Goal: Information Seeking & Learning: Find specific fact

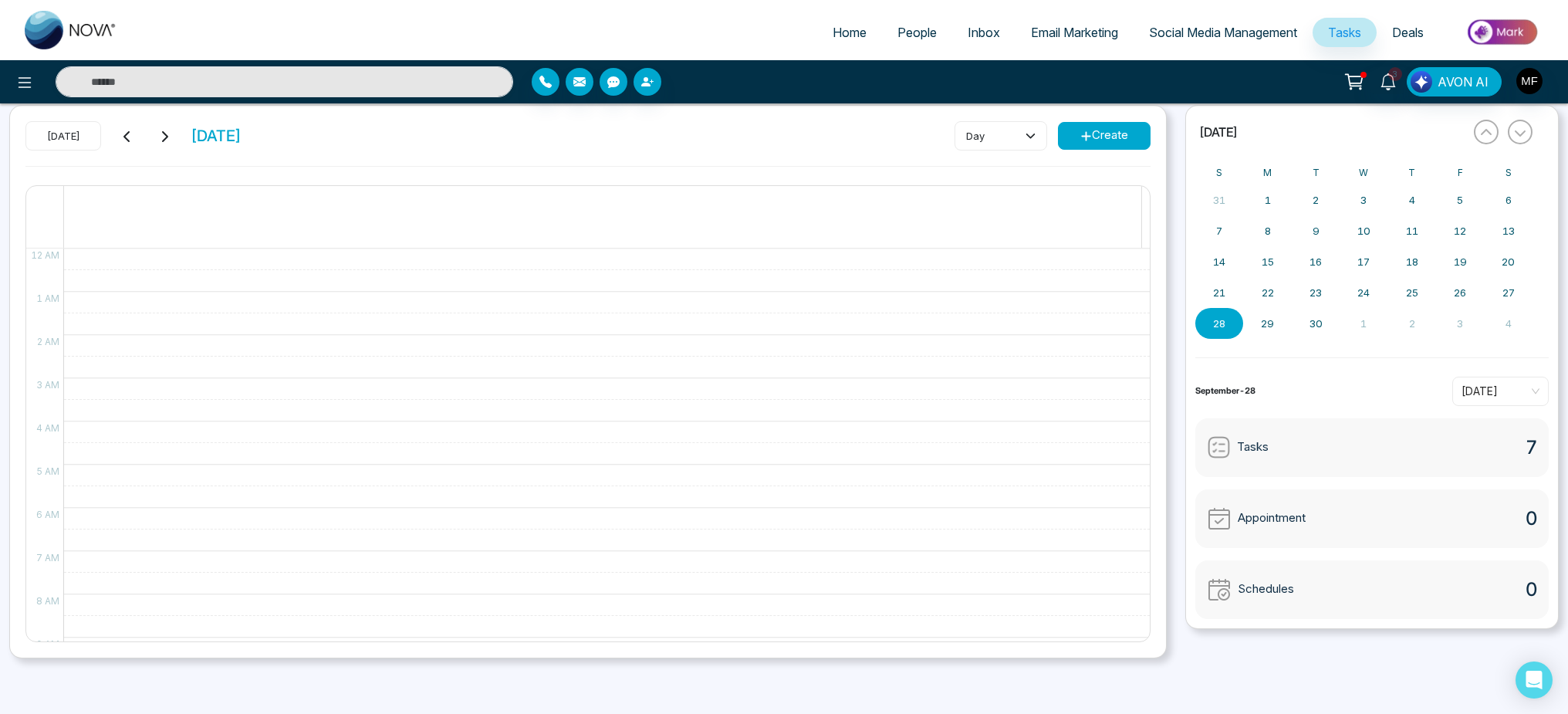
scroll to position [51, 0]
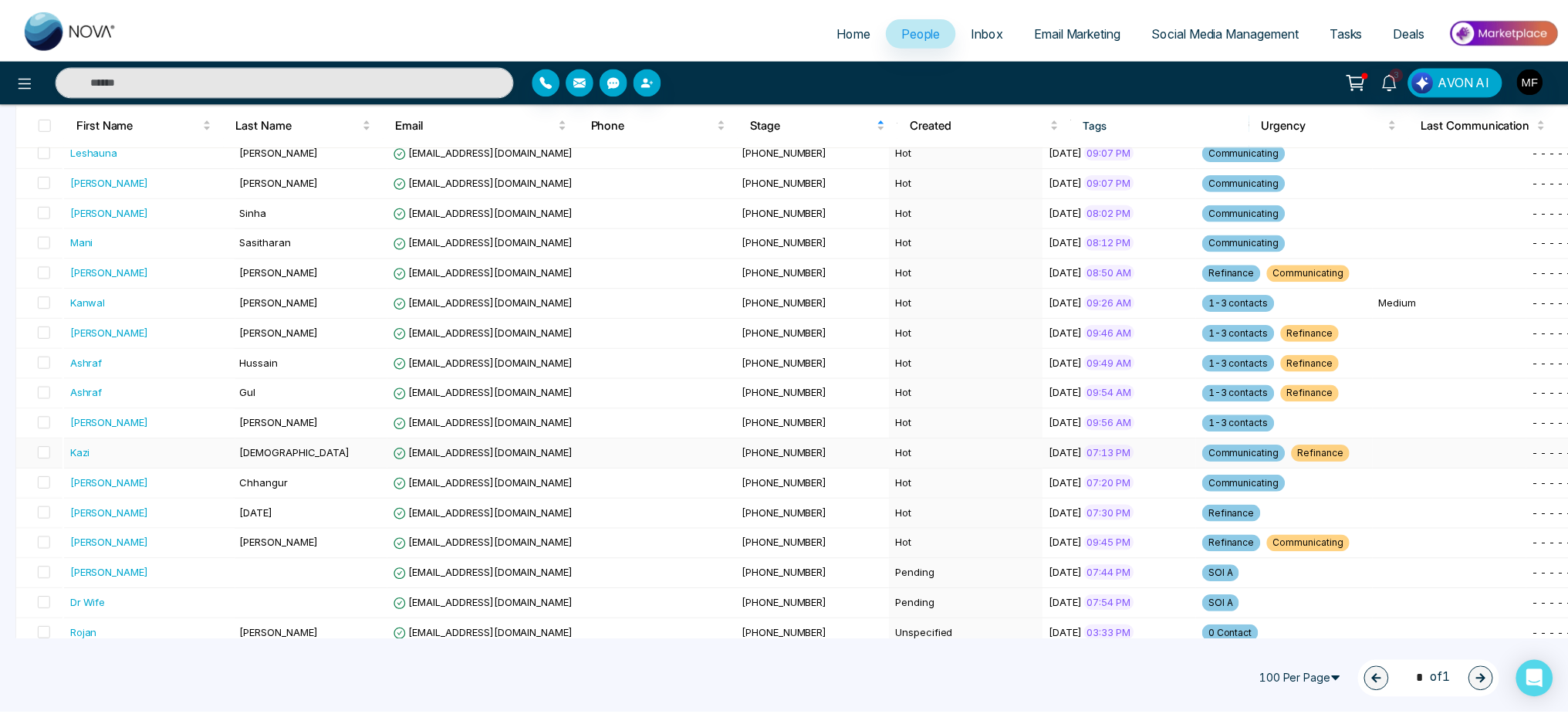
scroll to position [1451, 0]
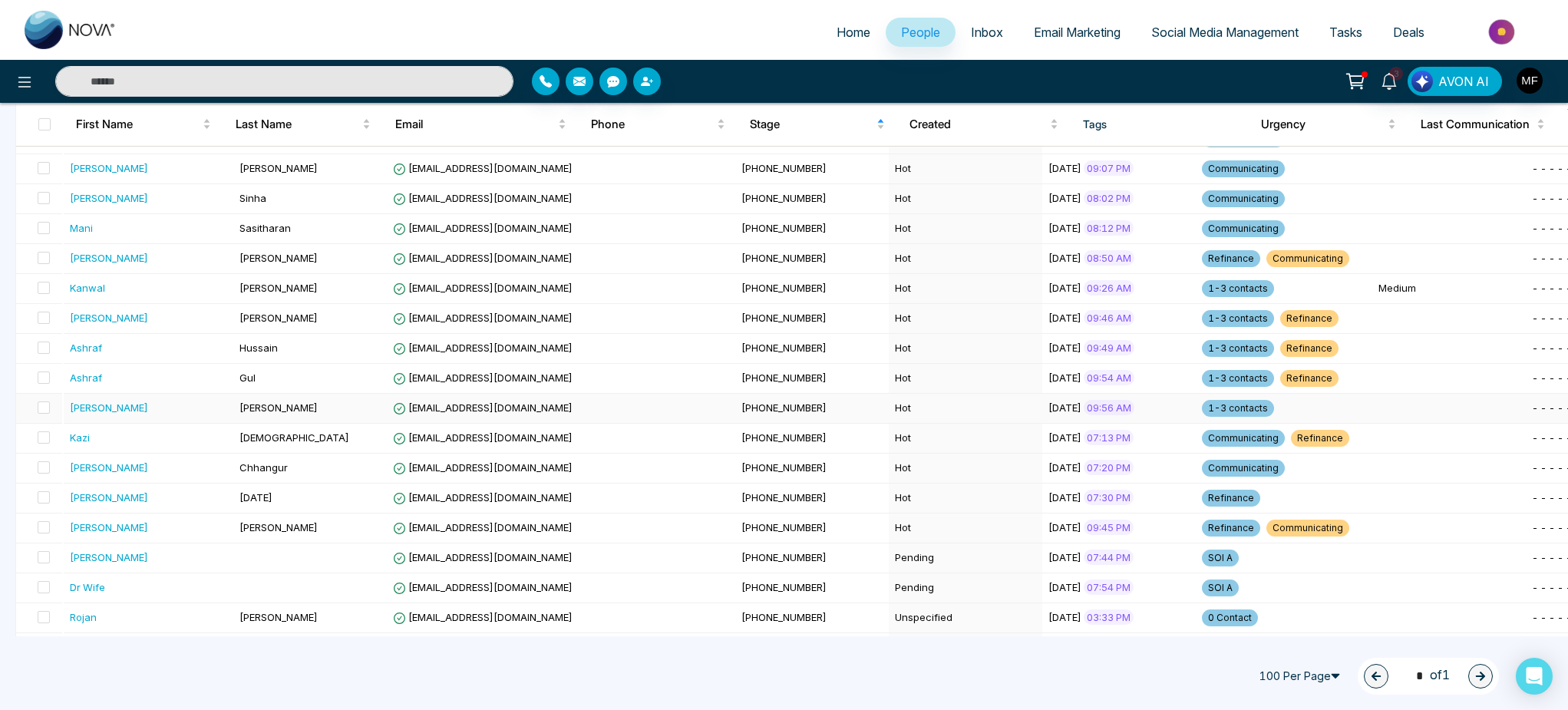
click at [167, 408] on div "[PERSON_NAME]" at bounding box center [149, 407] width 159 height 16
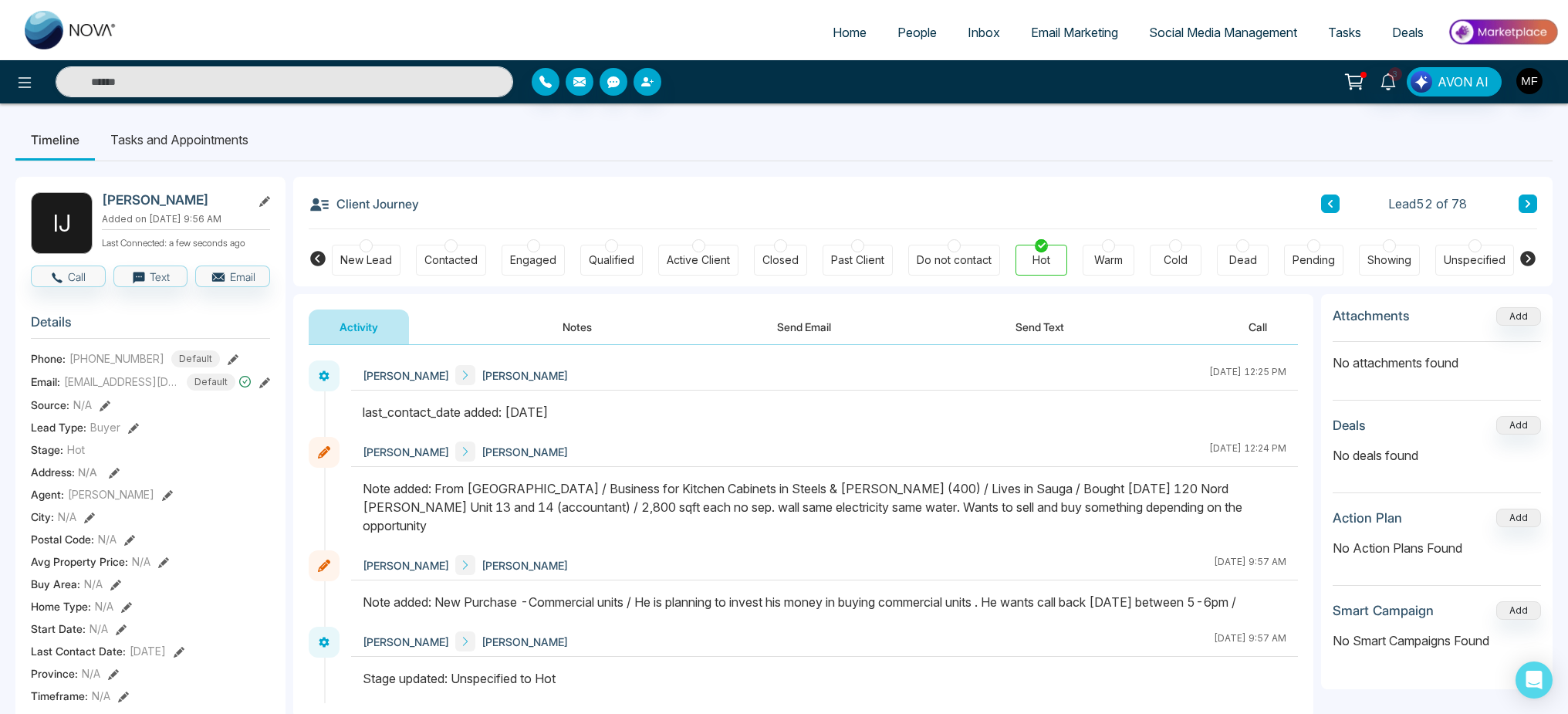
click at [713, 252] on div "Active Client" at bounding box center [698, 259] width 63 height 16
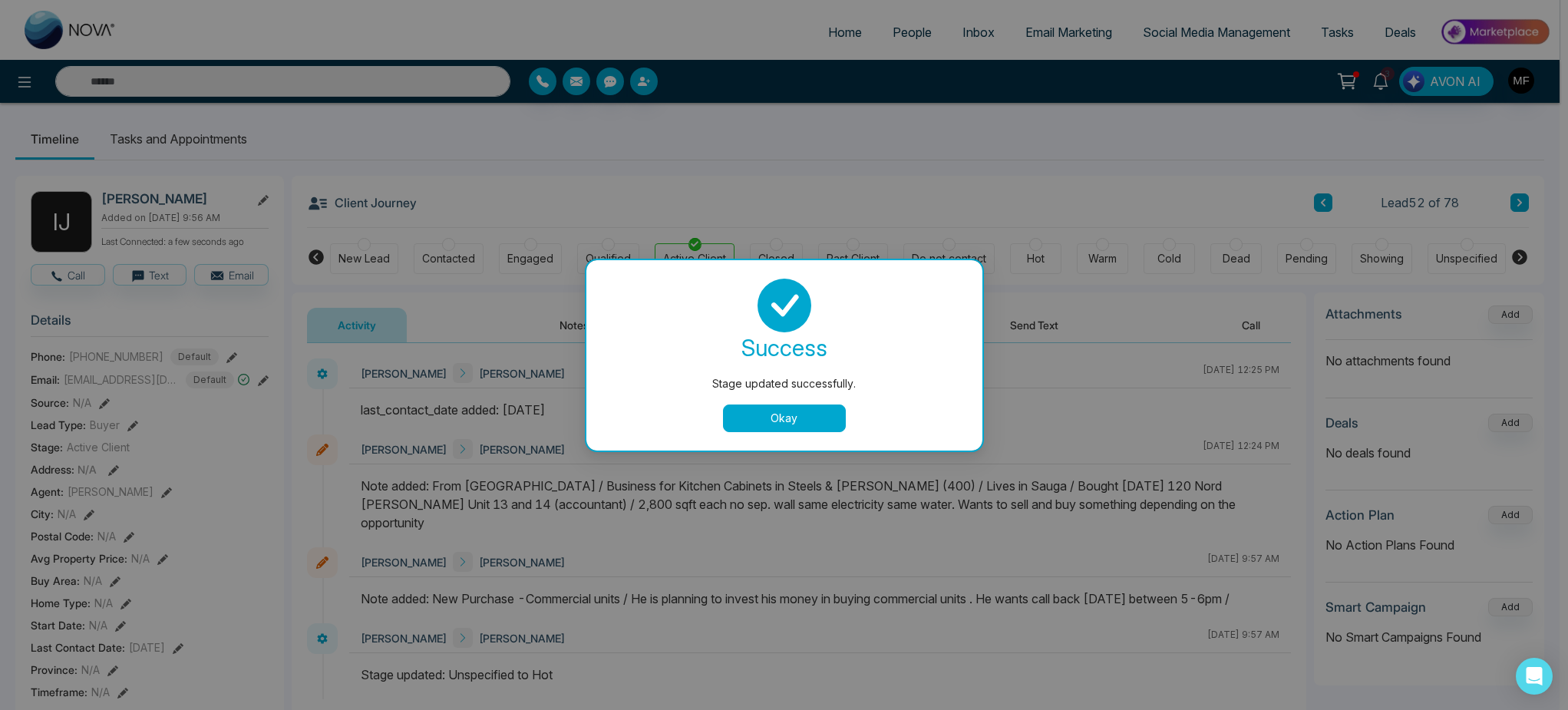
click at [190, 142] on div "Stage updated successfully. success Stage updated successfully. Okay" at bounding box center [784, 355] width 1568 height 710
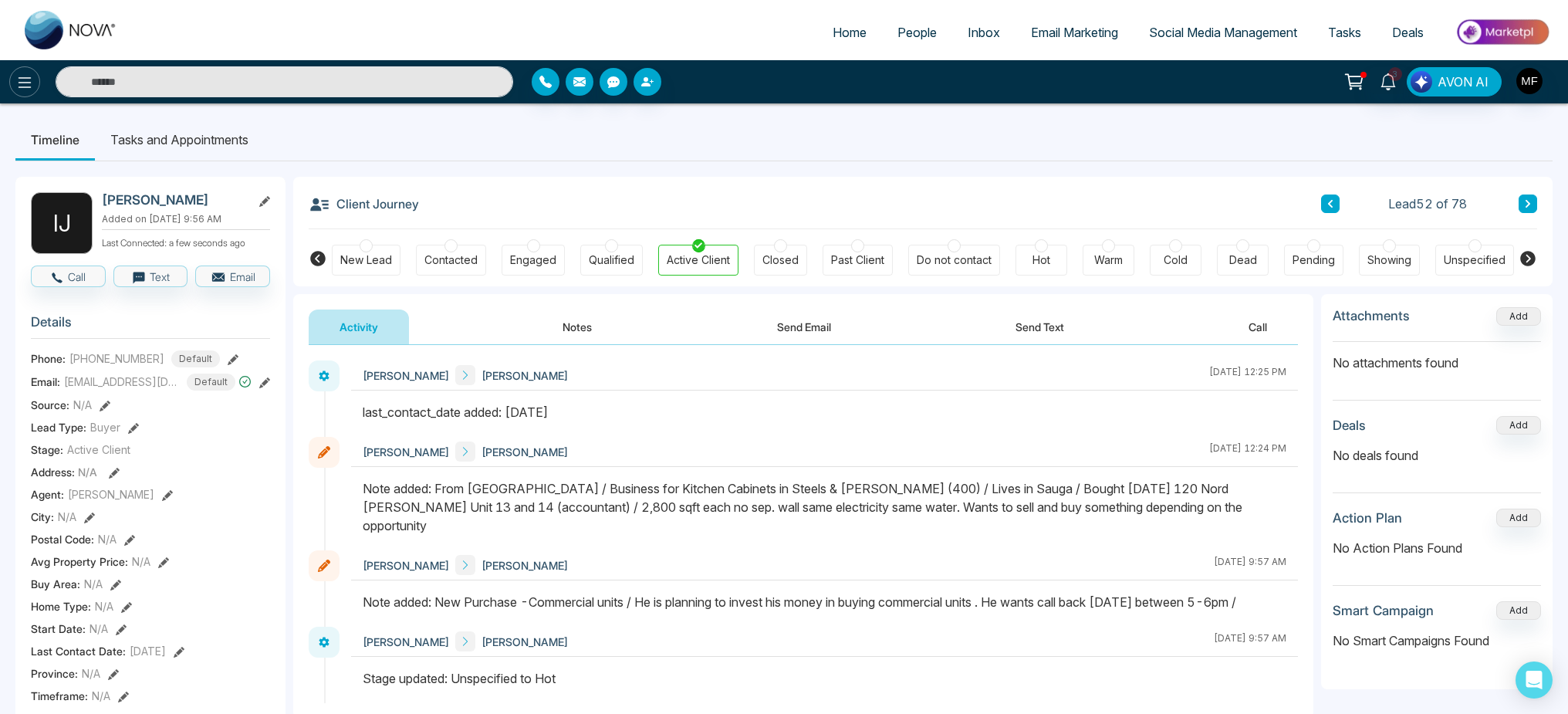
click at [30, 78] on icon at bounding box center [25, 82] width 18 height 18
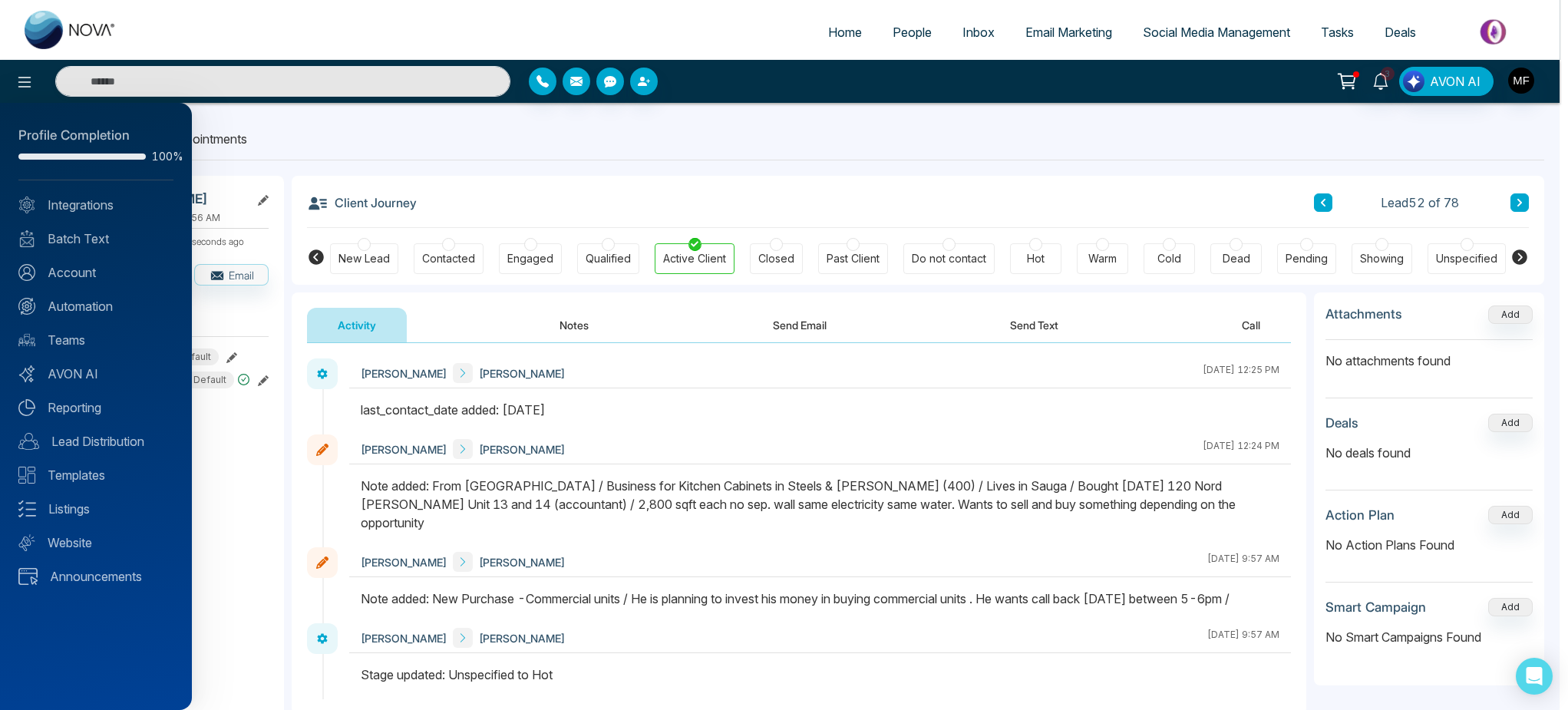
click at [261, 139] on div at bounding box center [784, 355] width 1568 height 710
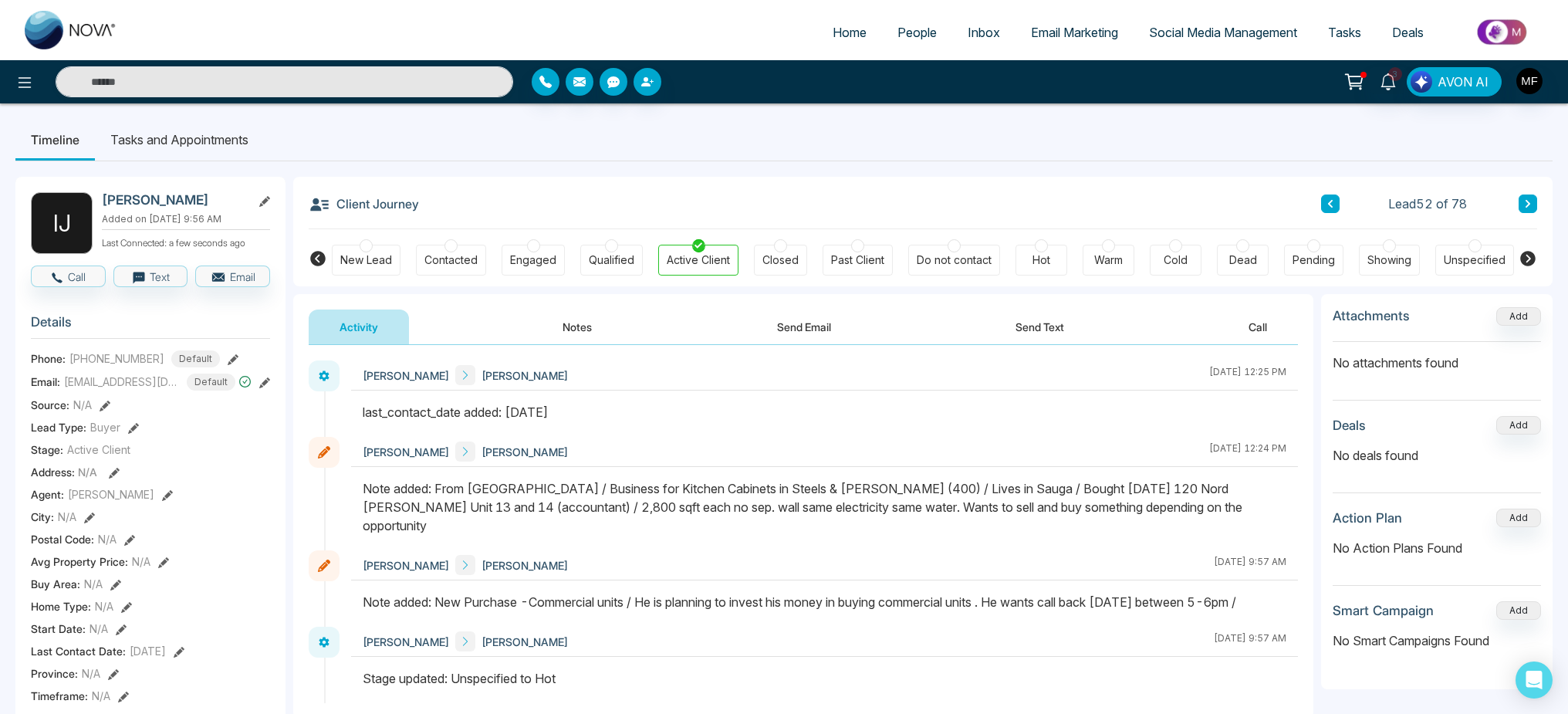
click at [901, 36] on span "People" at bounding box center [917, 32] width 40 height 16
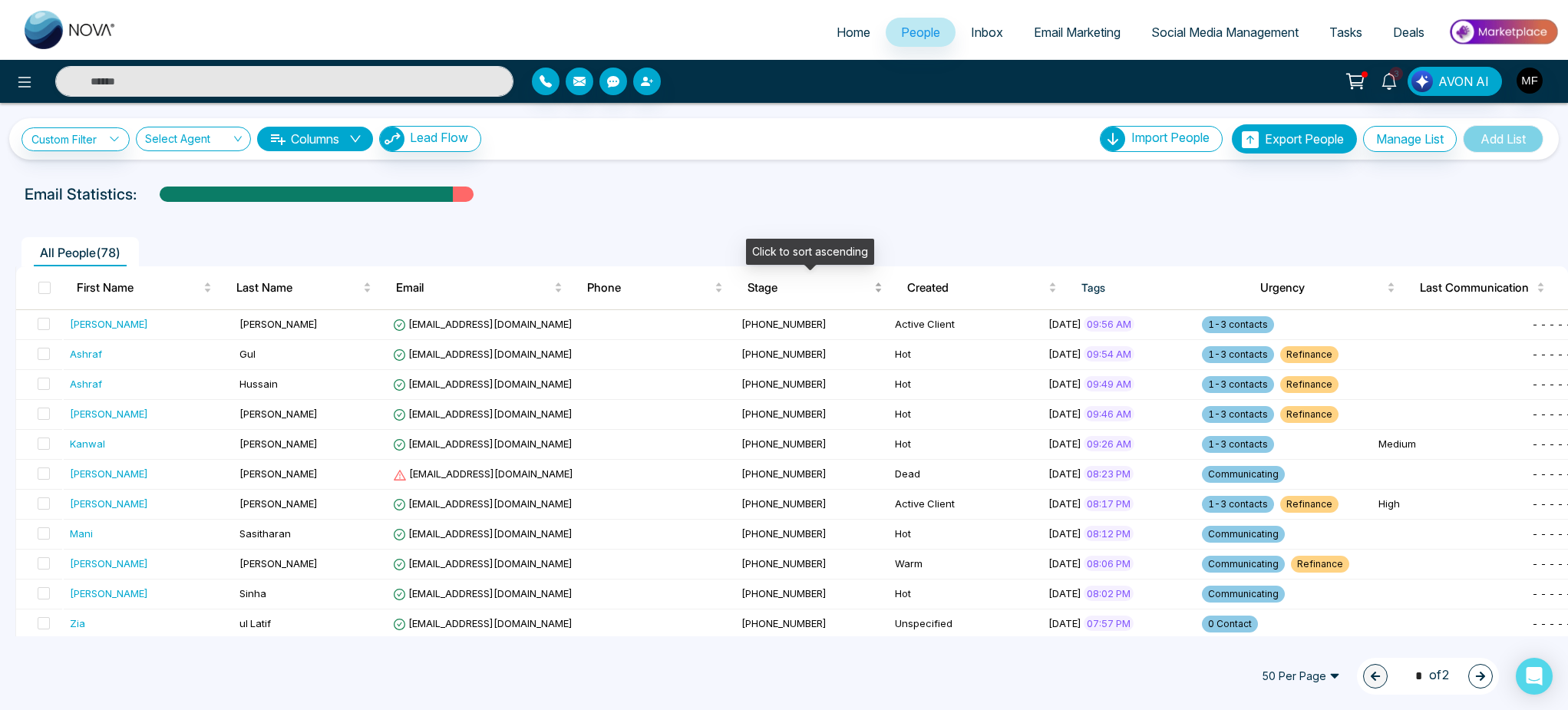
click at [777, 293] on span "Stage" at bounding box center [809, 287] width 124 height 18
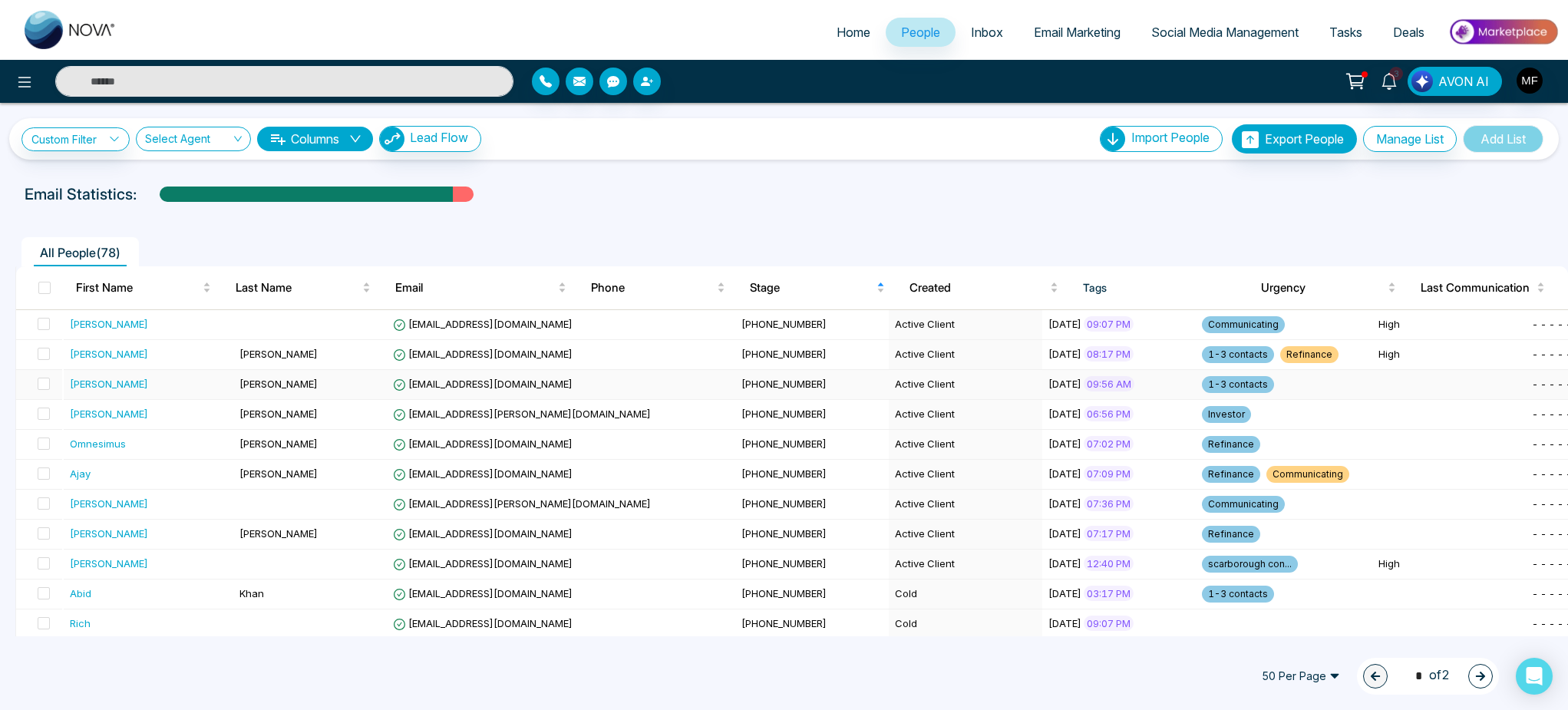
click at [174, 382] on div "[PERSON_NAME]" at bounding box center [149, 383] width 159 height 16
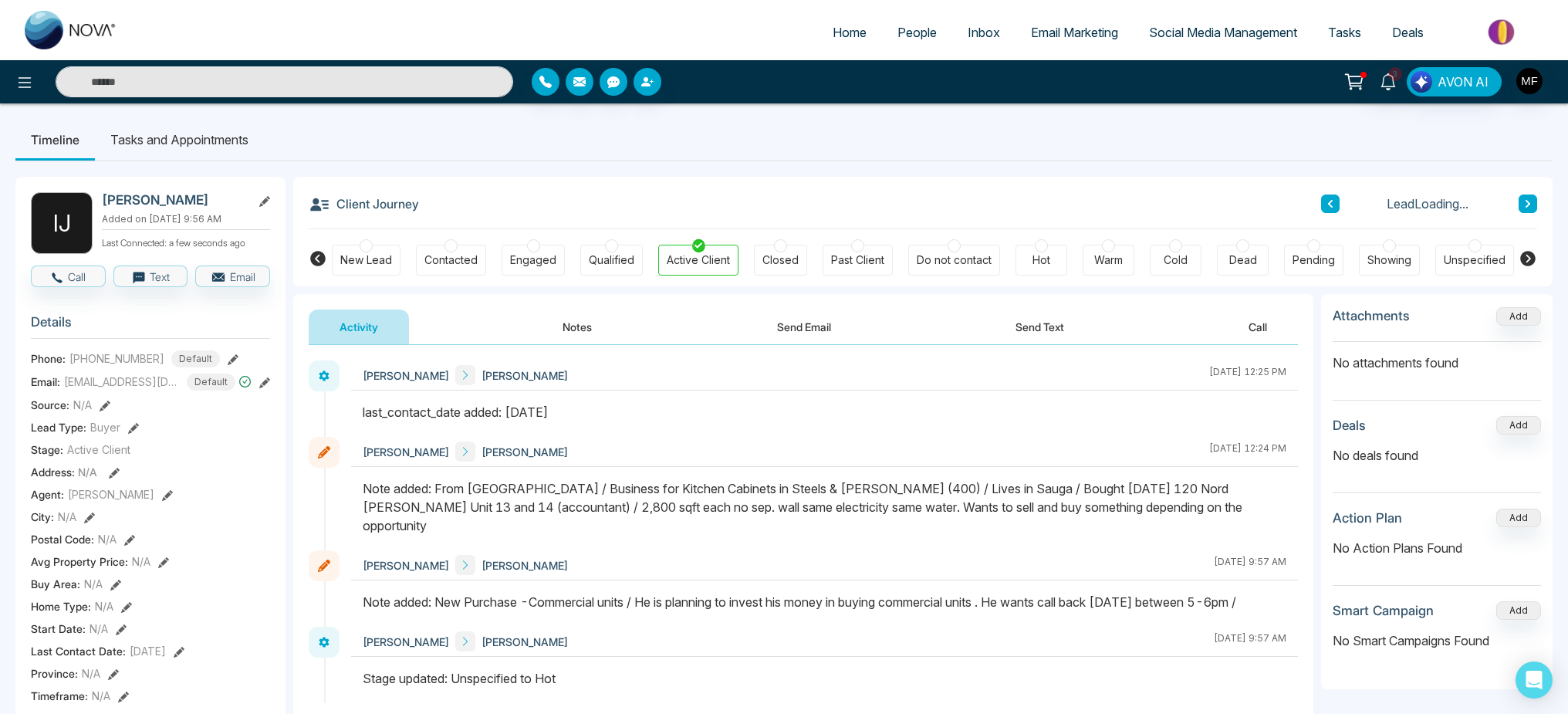
click at [609, 326] on button "Notes" at bounding box center [577, 327] width 91 height 35
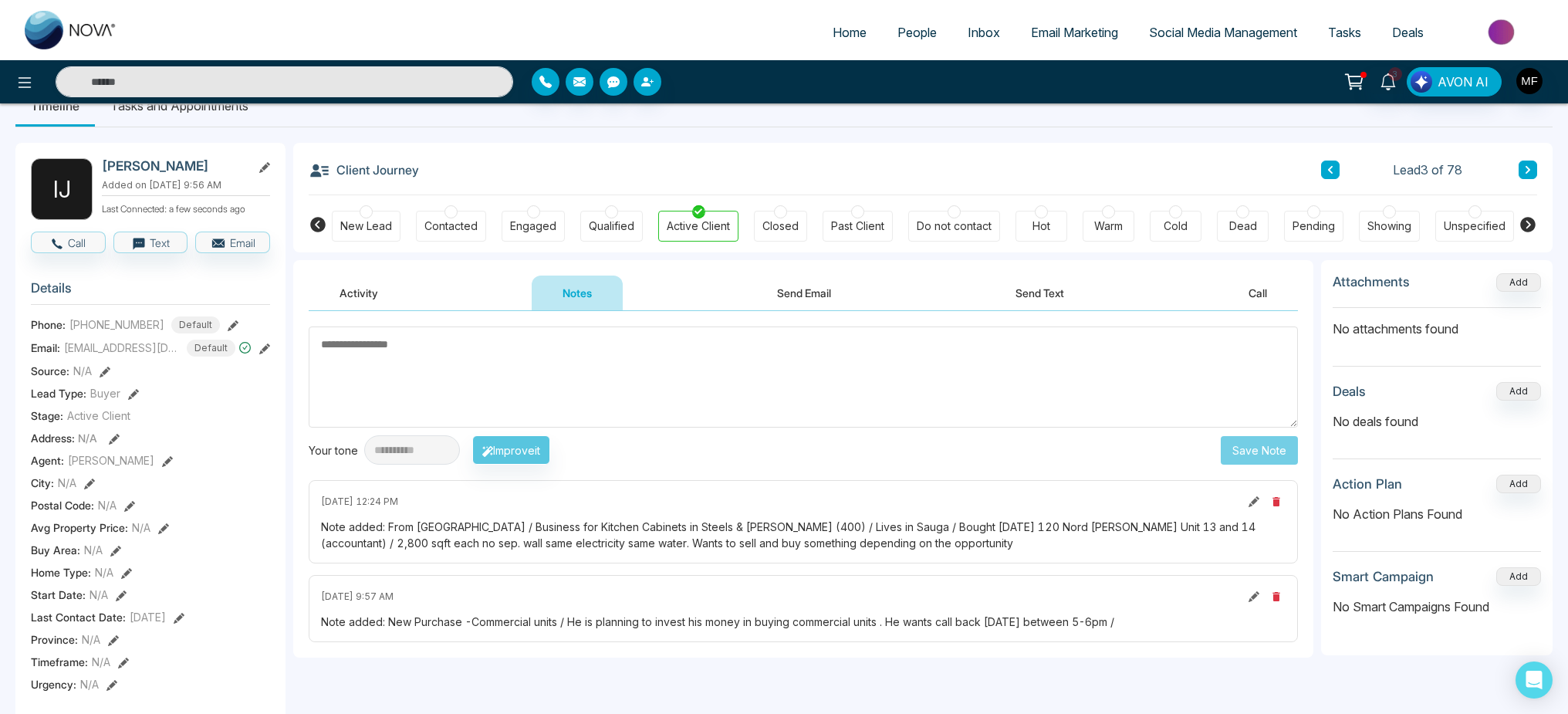
scroll to position [128, 0]
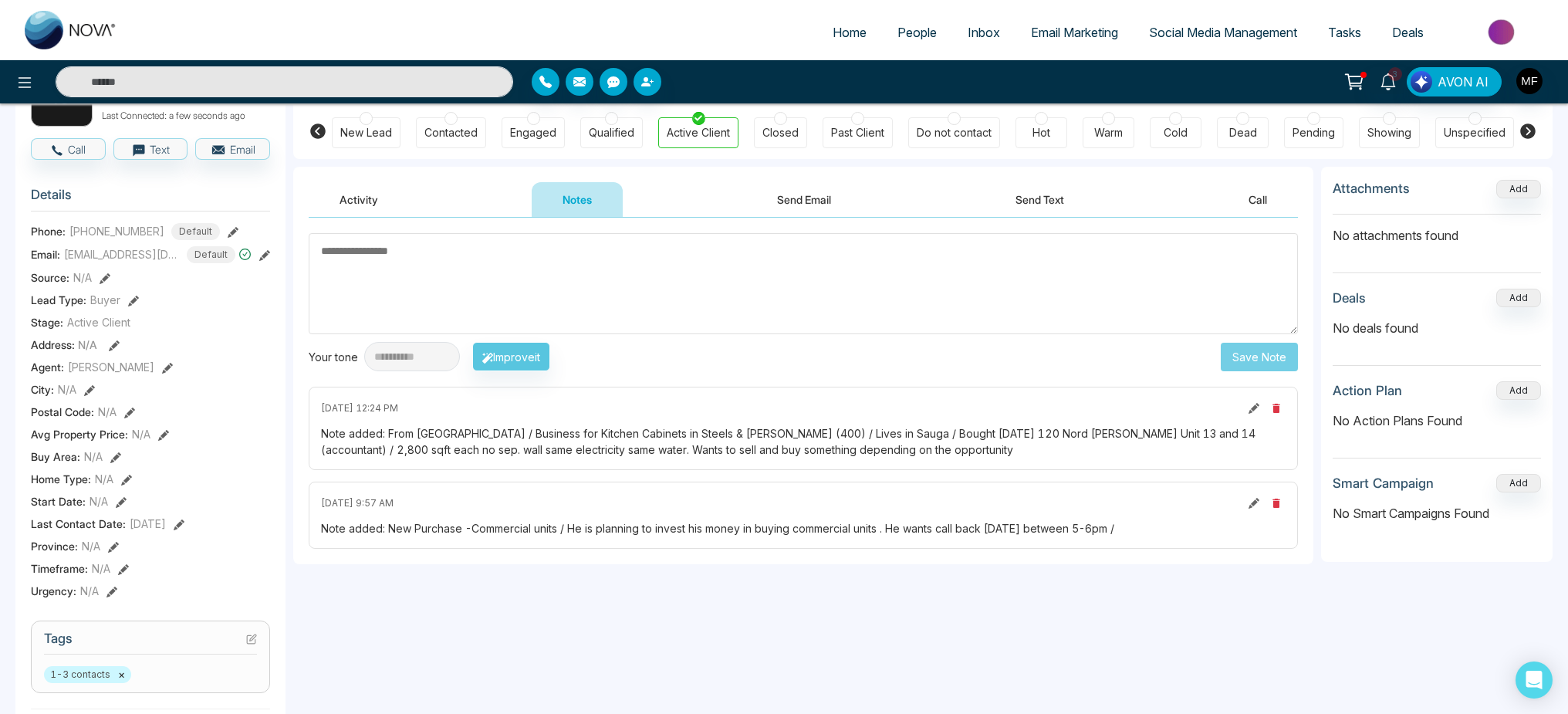
click at [908, 434] on div "Note added: From [GEOGRAPHIC_DATA] / Business for Kitchen Cabinets in Steels & …" at bounding box center [803, 441] width 964 height 32
copy div "120"
click at [911, 427] on div "Note added: From [GEOGRAPHIC_DATA] / Business for Kitchen Cabinets in Steels & …" at bounding box center [803, 441] width 964 height 32
drag, startPoint x: 902, startPoint y: 431, endPoint x: 981, endPoint y: 435, distance: 79.1
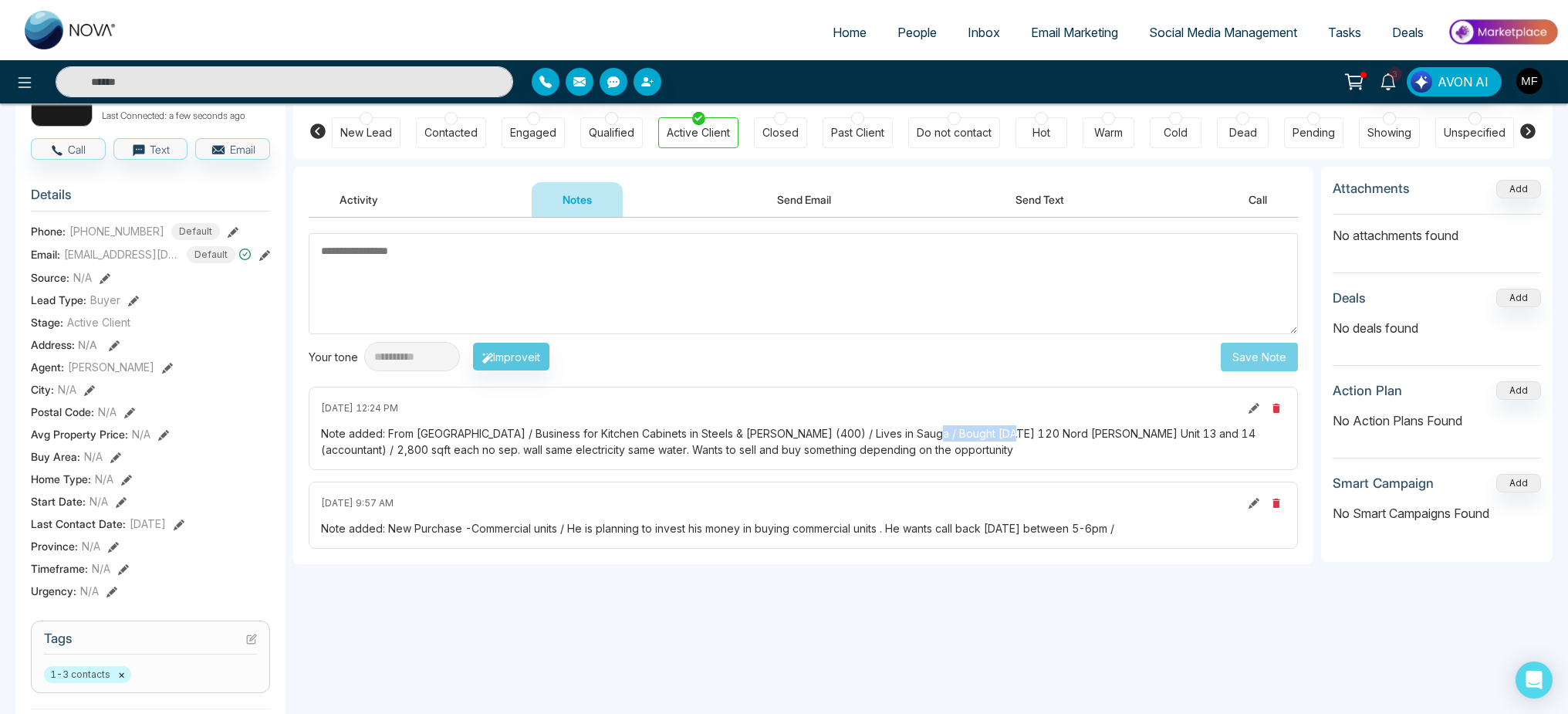
click at [981, 435] on div "Note added: From [GEOGRAPHIC_DATA] / Business for Kitchen Cabinets in Steels & …" at bounding box center [803, 441] width 964 height 32
copy div "120 Nord [PERSON_NAME]"
